Goal: Information Seeking & Learning: Learn about a topic

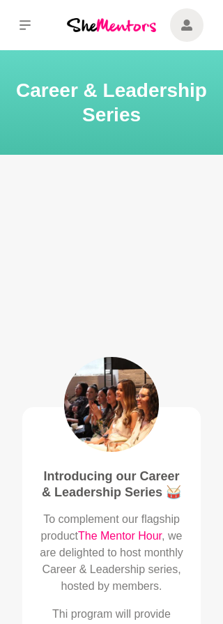
click at [156, 0] on div at bounding box center [184, 25] width 56 height 50
click at [21, 83] on h1 "Career & Leadership Series" at bounding box center [111, 102] width 223 height 49
click at [119, 240] on div at bounding box center [111, 239] width 201 height 113
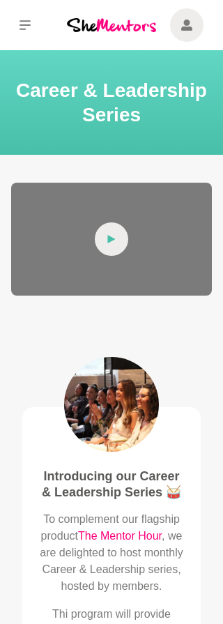
click at [114, 240] on icon at bounding box center [111, 239] width 8 height 8
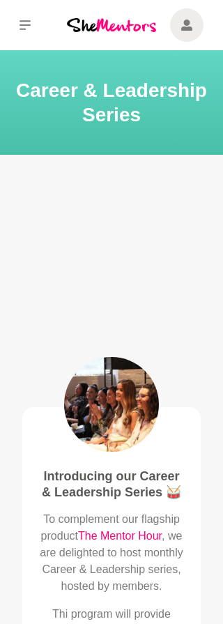
click at [44, 595] on p "To complement our flagship product The Mentor Hour , we are delighted to host m…" at bounding box center [111, 553] width 145 height 84
click at [210, 214] on div at bounding box center [111, 239] width 201 height 113
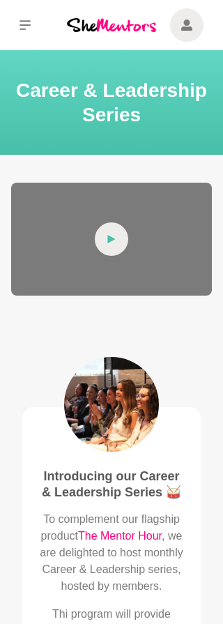
click at [77, 263] on div at bounding box center [111, 239] width 201 height 113
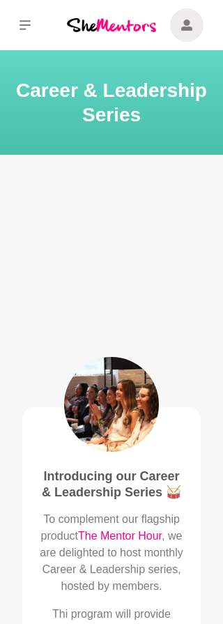
click at [98, 251] on div at bounding box center [111, 239] width 201 height 113
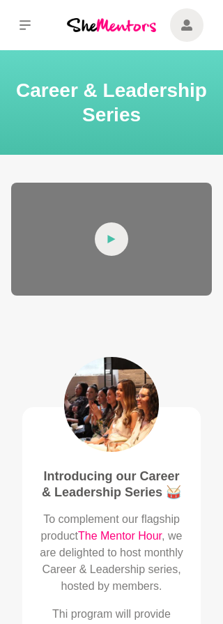
click at [104, 244] on span at bounding box center [111, 239] width 33 height 33
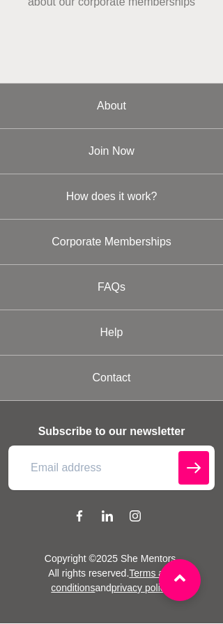
scroll to position [2242, 0]
click at [222, 315] on link "Help" at bounding box center [111, 333] width 223 height 45
